Goal: Information Seeking & Learning: Learn about a topic

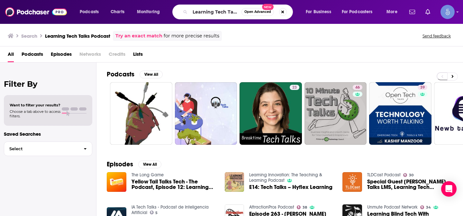
click at [210, 13] on input "Learning Tech Talks Podcast" at bounding box center [215, 12] width 51 height 10
type input "that brand called you"
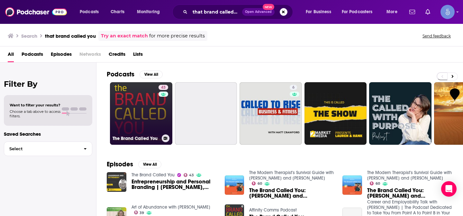
click at [147, 101] on link "43 The Brand Called You" at bounding box center [141, 113] width 62 height 62
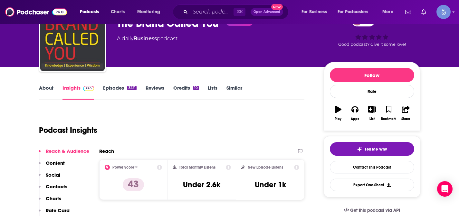
scroll to position [39, 0]
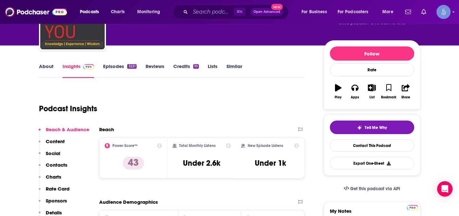
click at [50, 154] on p "Social" at bounding box center [53, 153] width 14 height 6
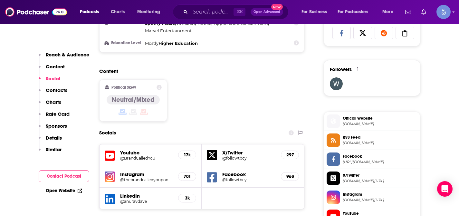
scroll to position [450, 0]
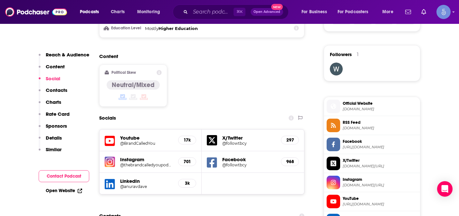
click at [144, 141] on h5 "@BrandCalledYou" at bounding box center [146, 143] width 53 height 5
click at [253, 63] on div "Content Political Skew Neutral/Mixed" at bounding box center [201, 82] width 205 height 59
